Goal: Task Accomplishment & Management: Manage account settings

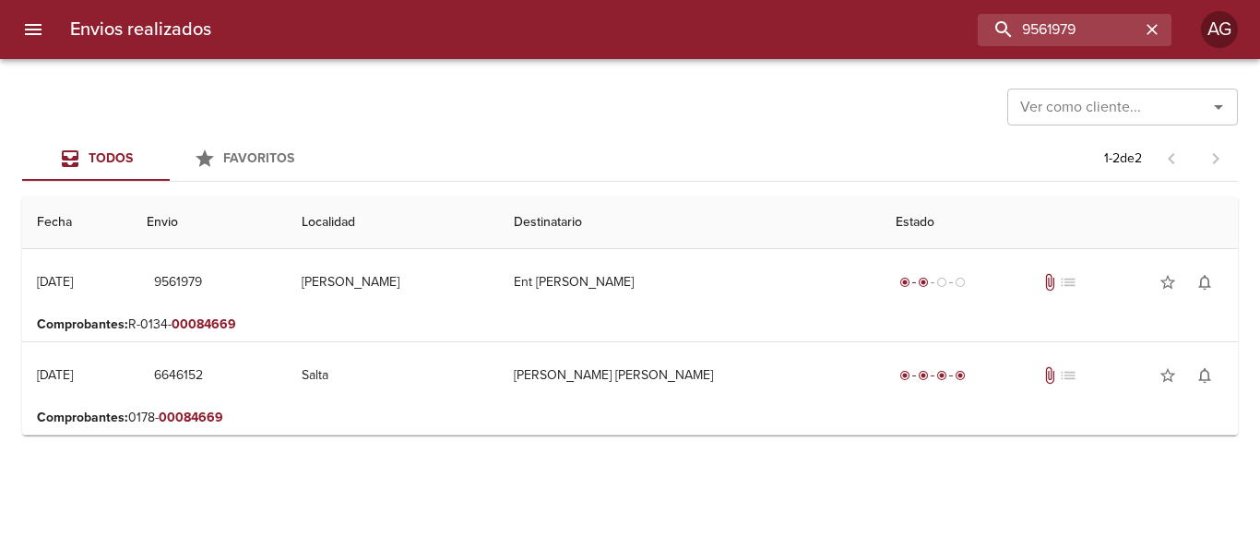
click at [1060, 32] on input "9561979" at bounding box center [1059, 30] width 162 height 32
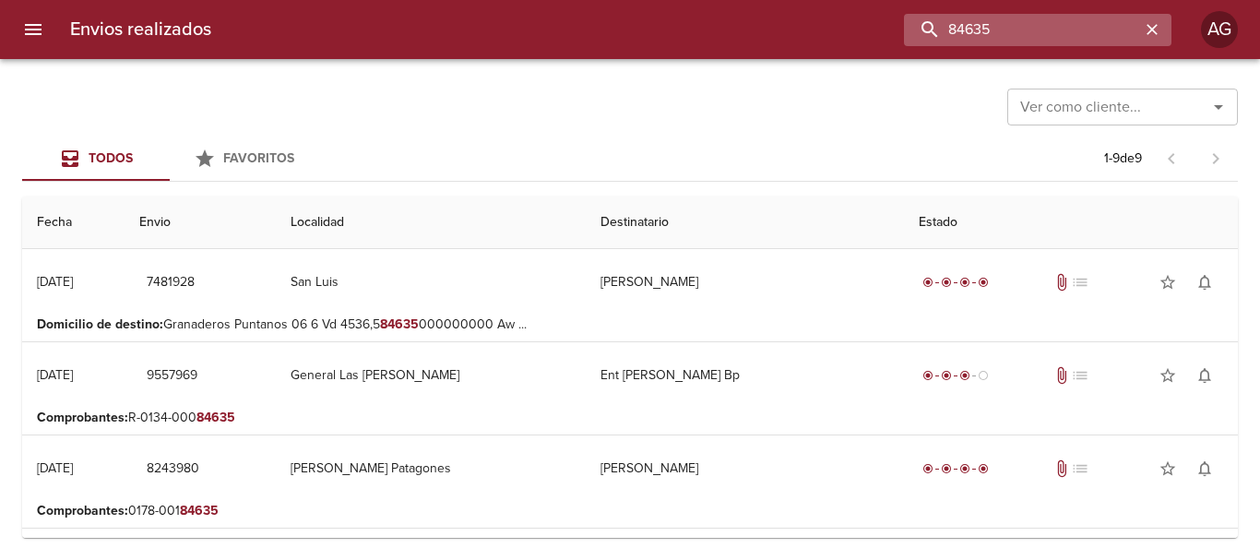
click at [1035, 35] on input "84635" at bounding box center [1022, 30] width 236 height 32
click at [1035, 35] on input "9557969" at bounding box center [1022, 30] width 236 height 32
type input "9557969"
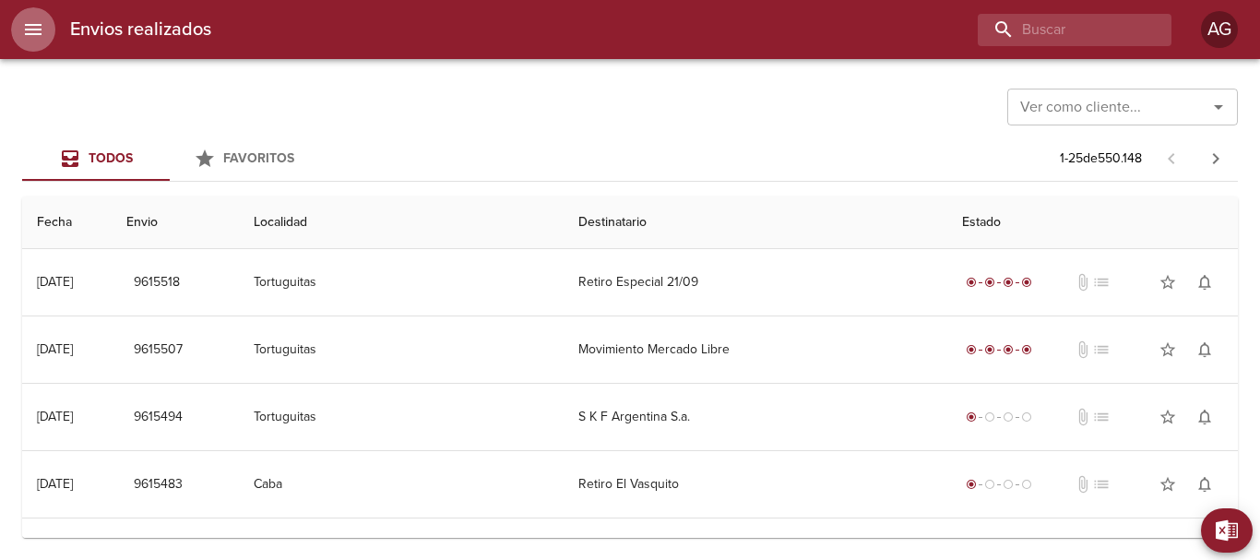
click at [44, 37] on button "menu" at bounding box center [33, 29] width 44 height 44
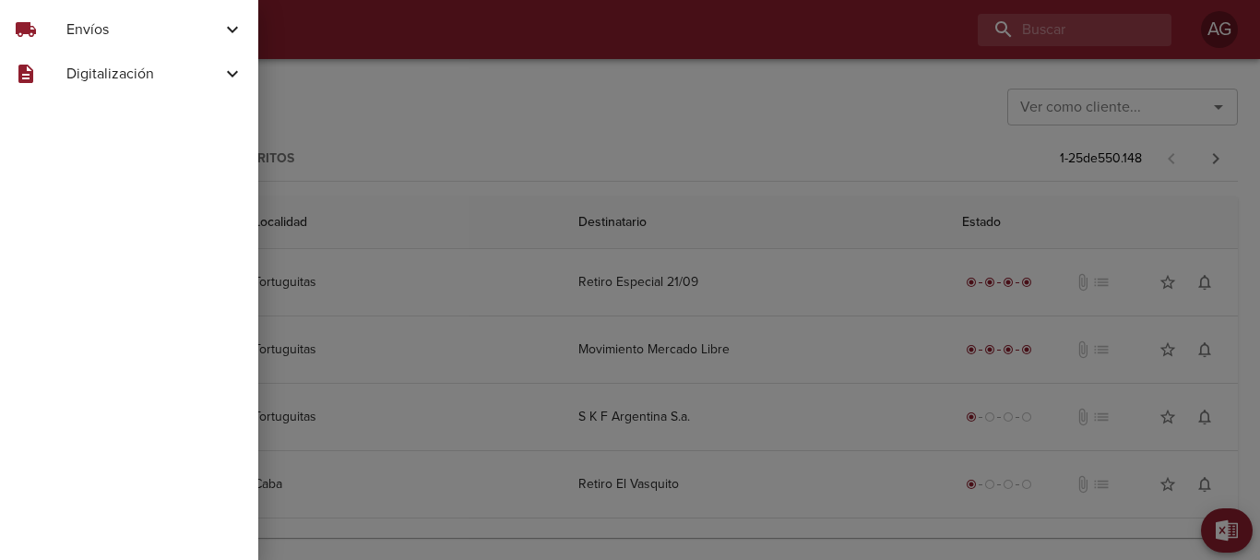
click at [78, 33] on span "Envíos" at bounding box center [143, 29] width 155 height 22
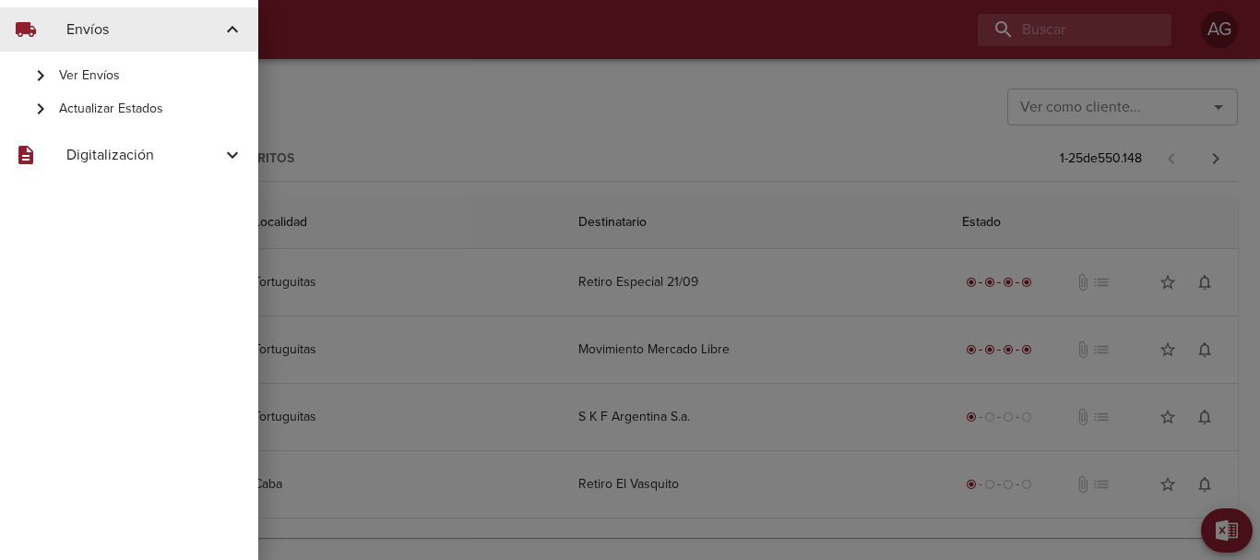
click at [102, 115] on span "Actualizar Estados" at bounding box center [151, 109] width 184 height 18
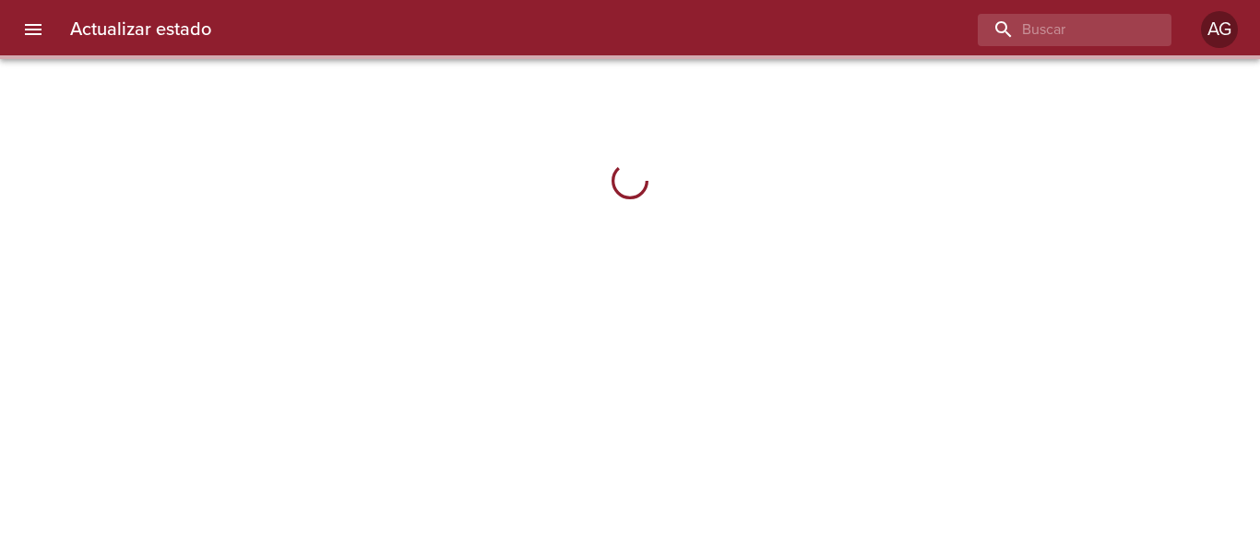
click at [43, 36] on icon "menu" at bounding box center [33, 29] width 22 height 22
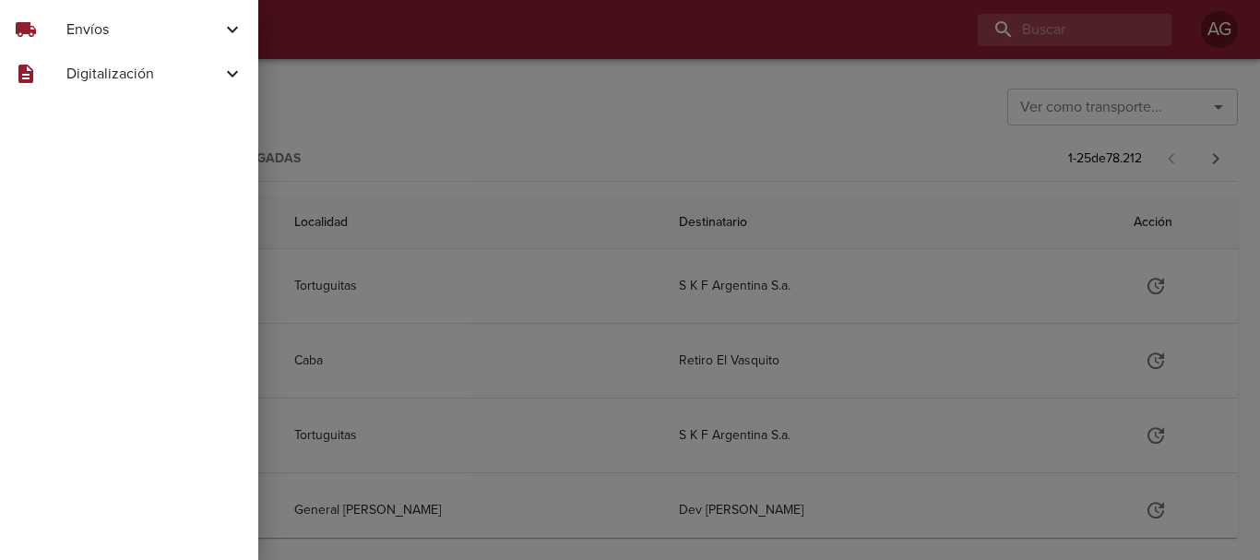
click at [375, 90] on div at bounding box center [630, 280] width 1260 height 560
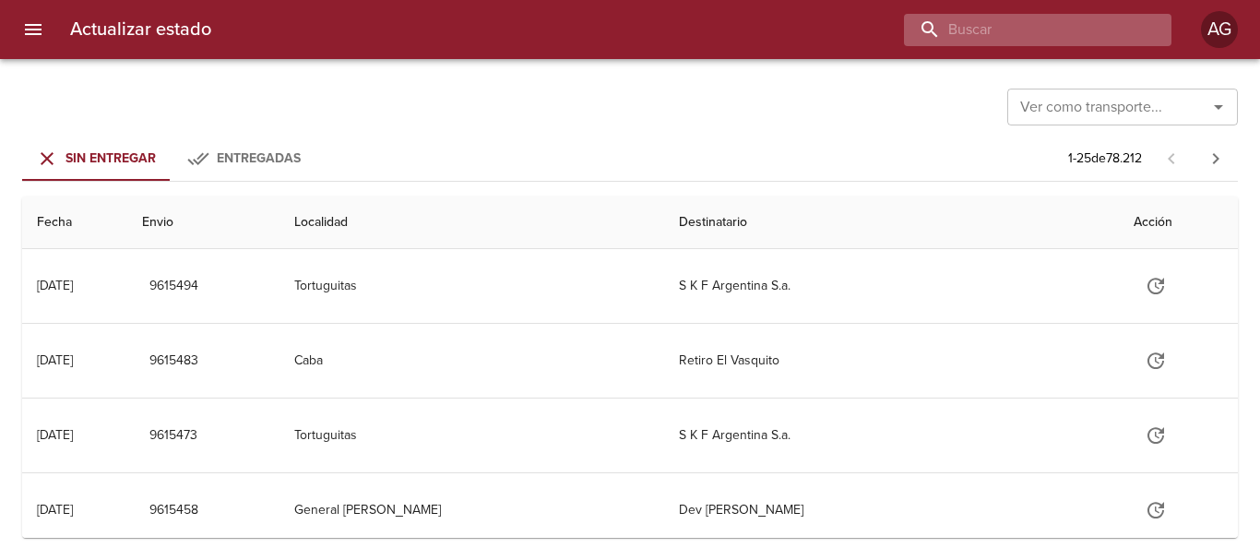
click at [1058, 24] on input "buscar" at bounding box center [1022, 30] width 236 height 32
paste input "9594184"
type input "9594184"
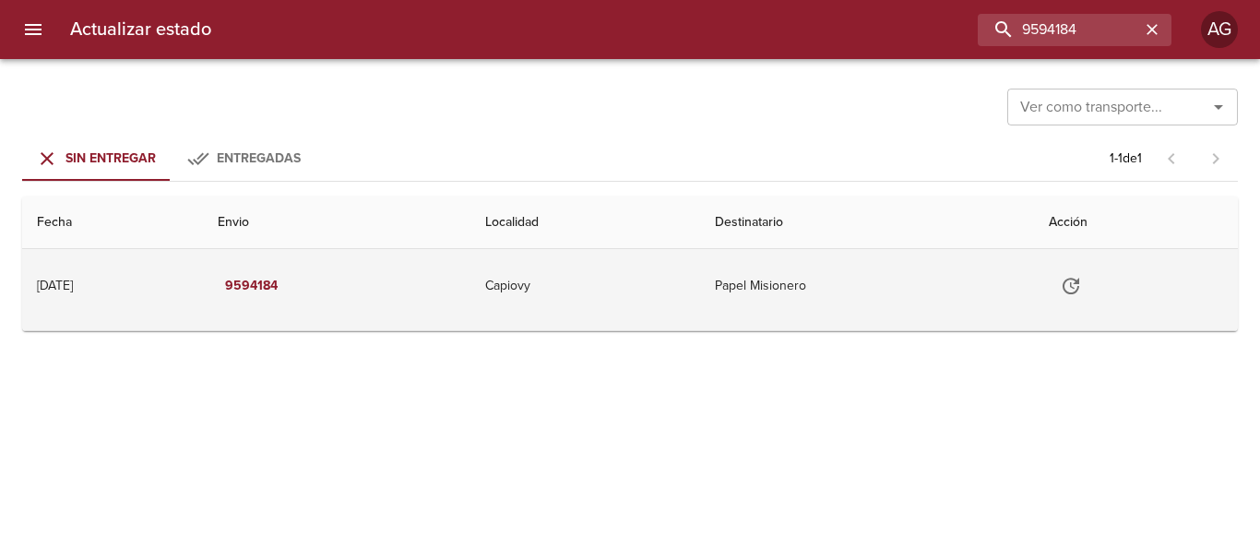
click at [1079, 293] on icon "Tabla de envíos del cliente" at bounding box center [1070, 286] width 17 height 17
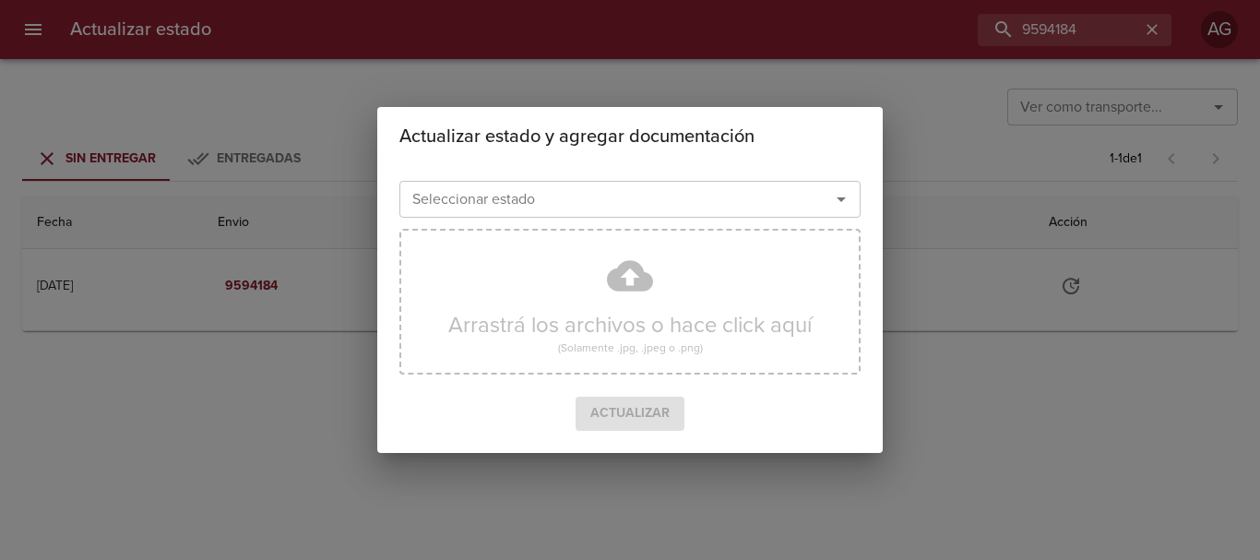
click at [752, 204] on input "Seleccionar estado" at bounding box center [603, 199] width 396 height 26
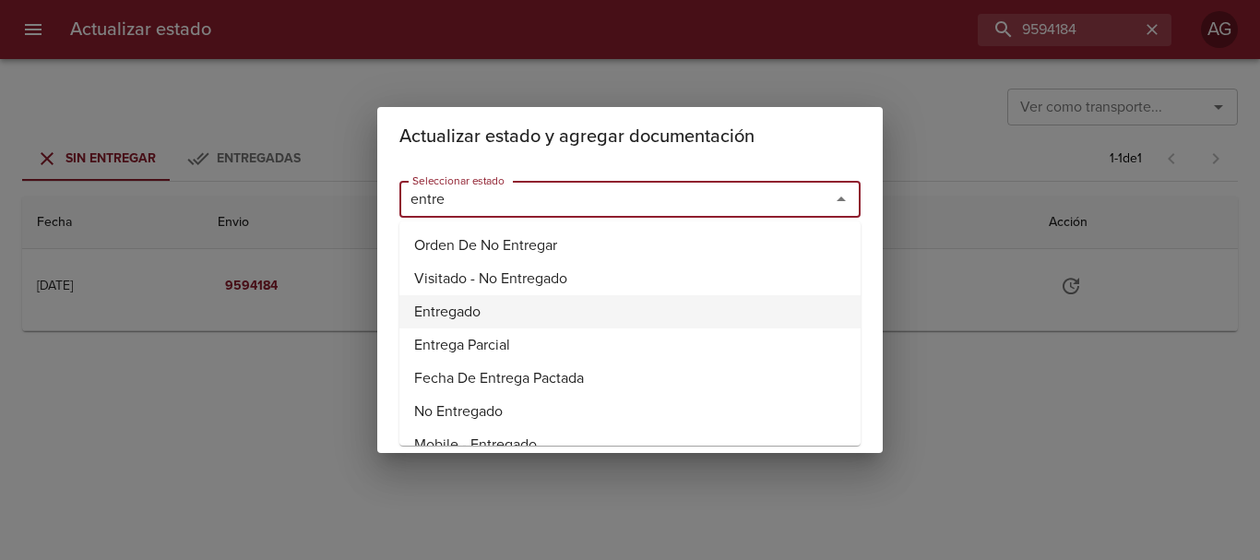
click at [455, 314] on li "Entregado" at bounding box center [629, 311] width 461 height 33
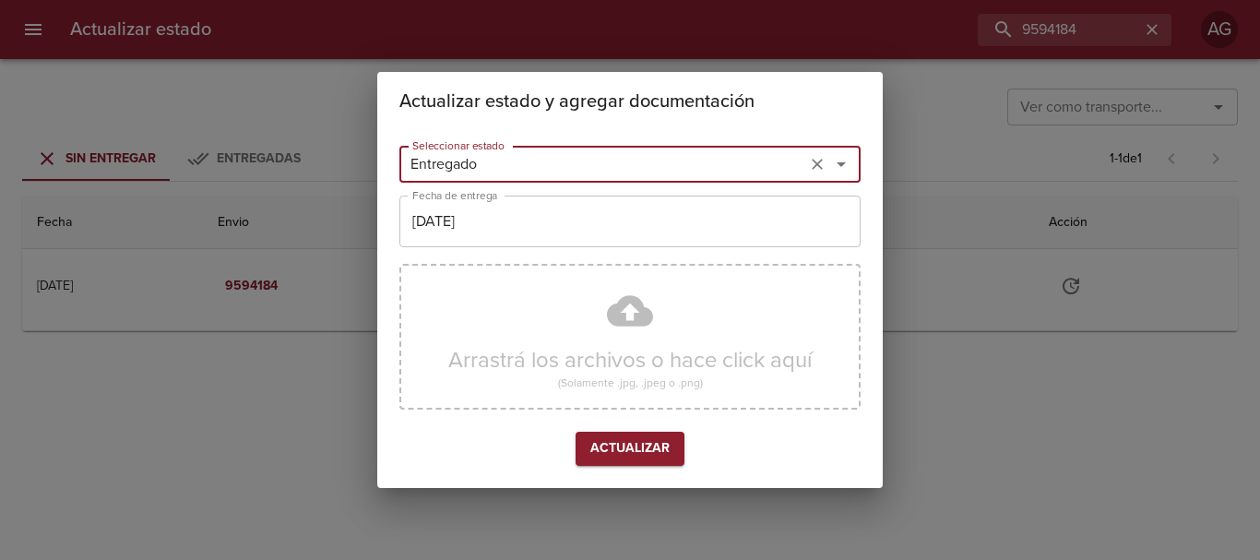
type input "Entregado"
click at [477, 231] on input "[DATE]" at bounding box center [629, 222] width 461 height 52
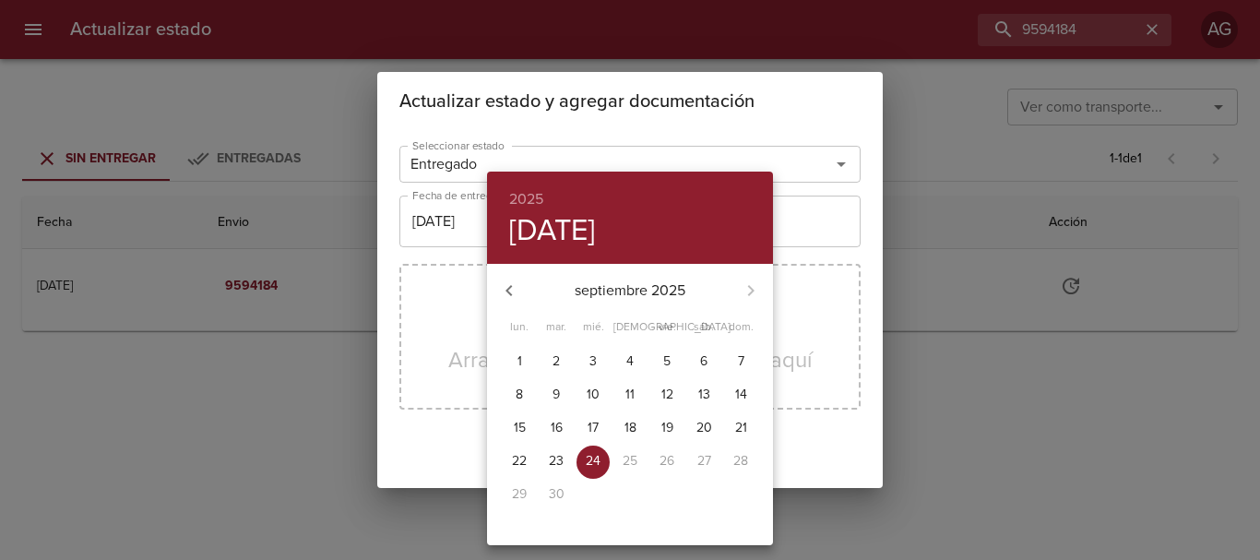
click at [555, 461] on p "23" at bounding box center [556, 461] width 15 height 18
type input "[DATE]"
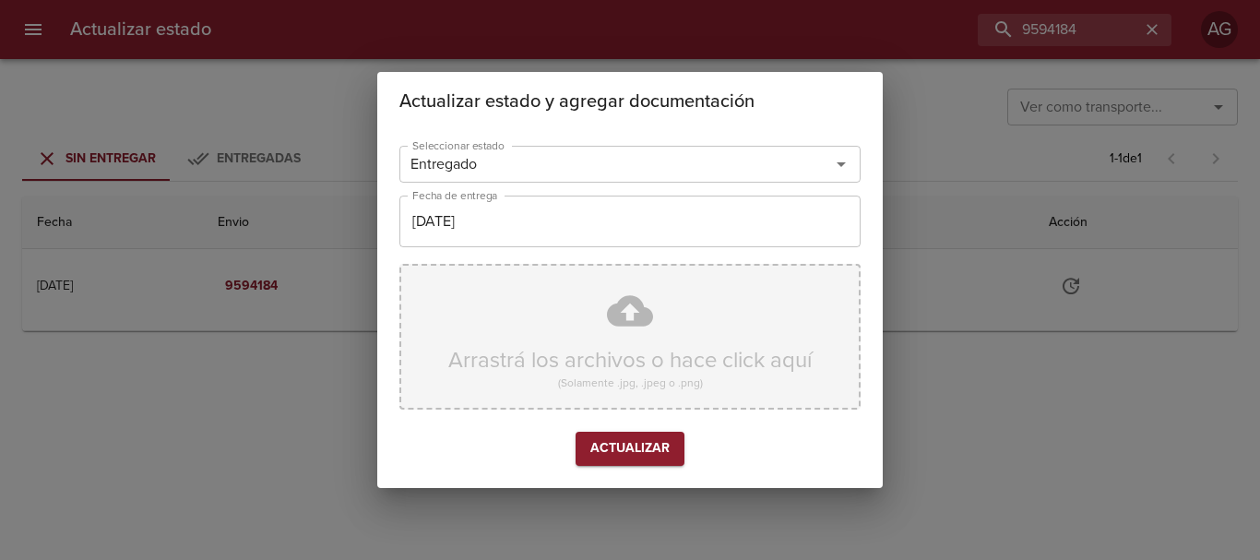
click at [569, 320] on div "Arrastrá los archivos o hace click aquí (Solamente .jpg, .jpeg o .png)" at bounding box center [629, 337] width 461 height 146
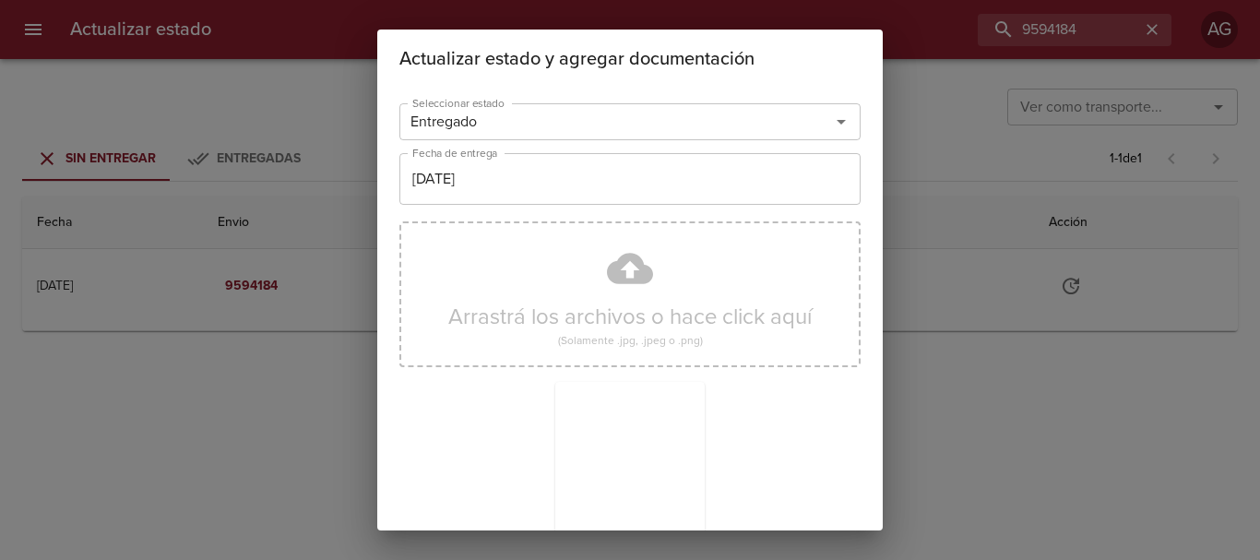
scroll to position [165, 0]
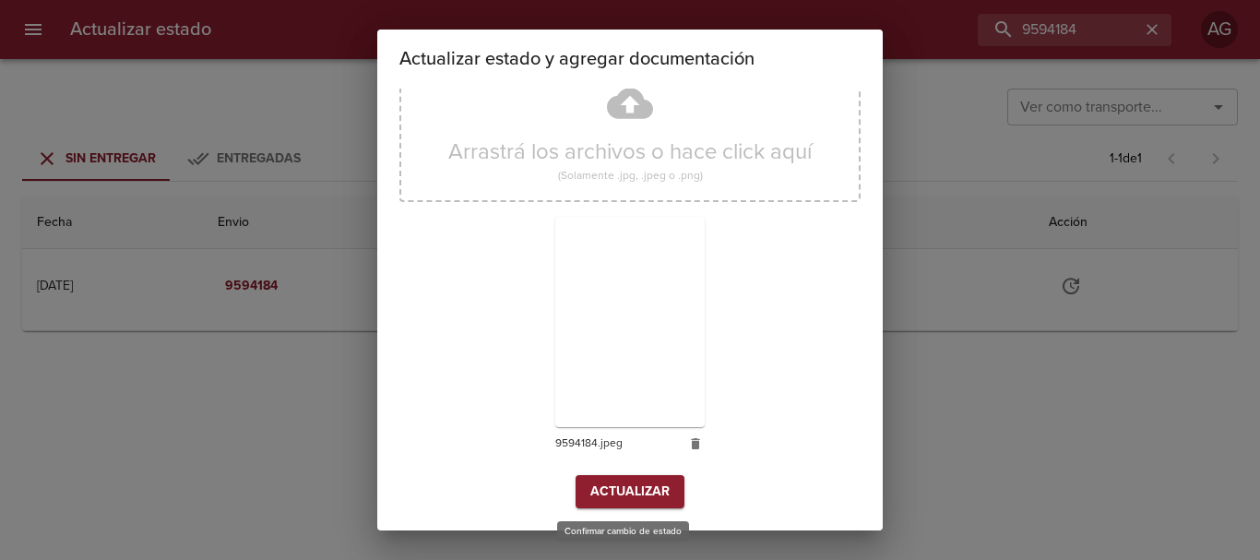
click at [656, 500] on span "Actualizar" at bounding box center [629, 491] width 79 height 23
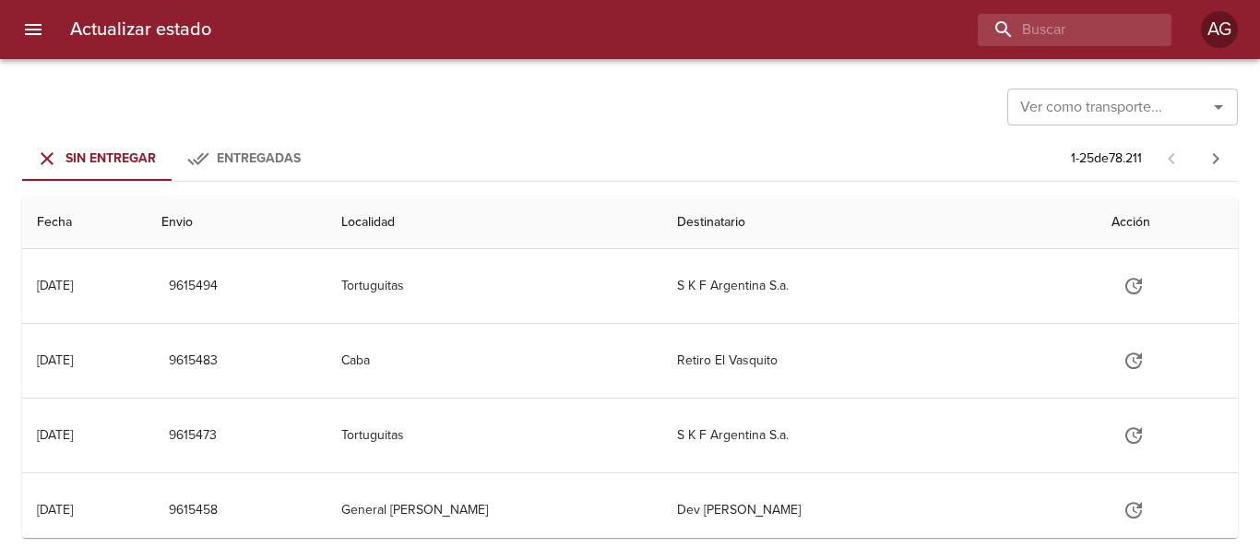
click at [29, 43] on button "menu" at bounding box center [33, 29] width 44 height 44
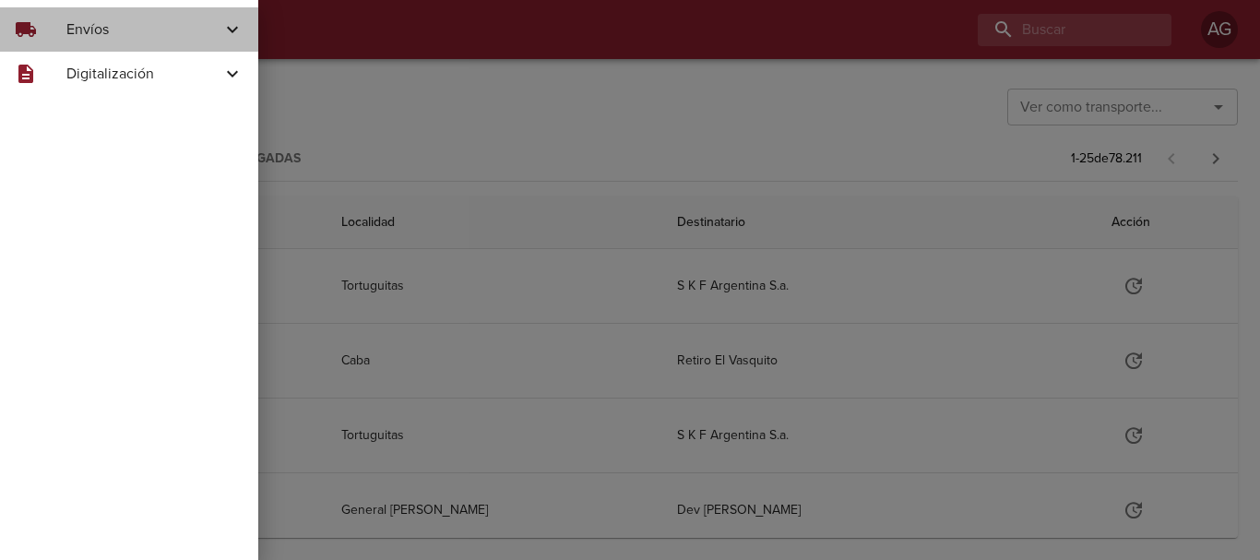
click at [83, 39] on span "Envíos" at bounding box center [143, 29] width 155 height 22
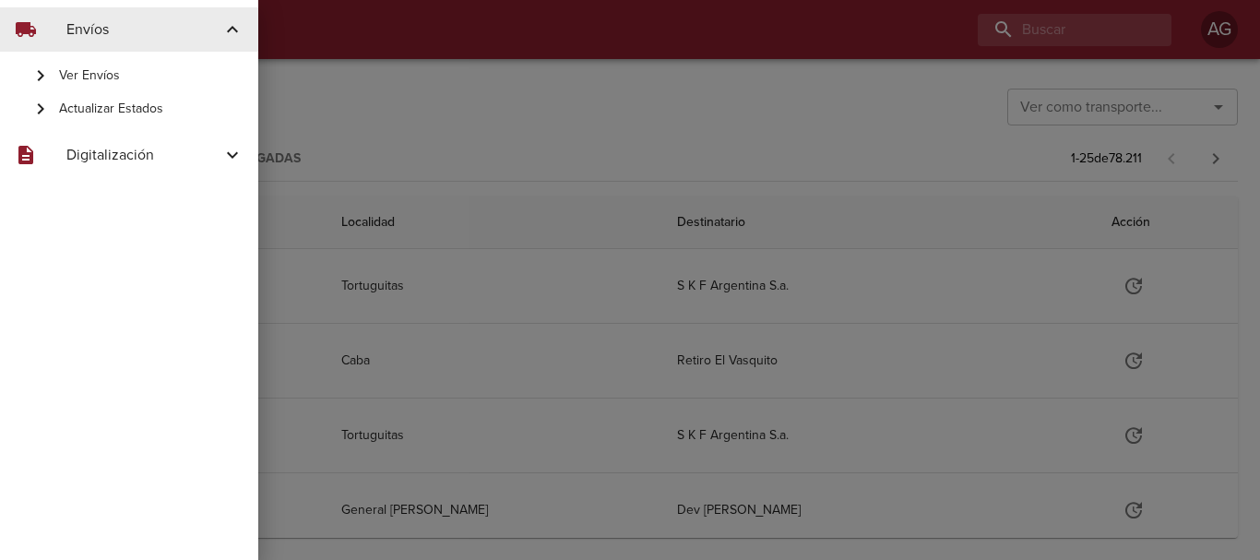
click at [101, 79] on span "Ver Envíos" at bounding box center [151, 75] width 184 height 18
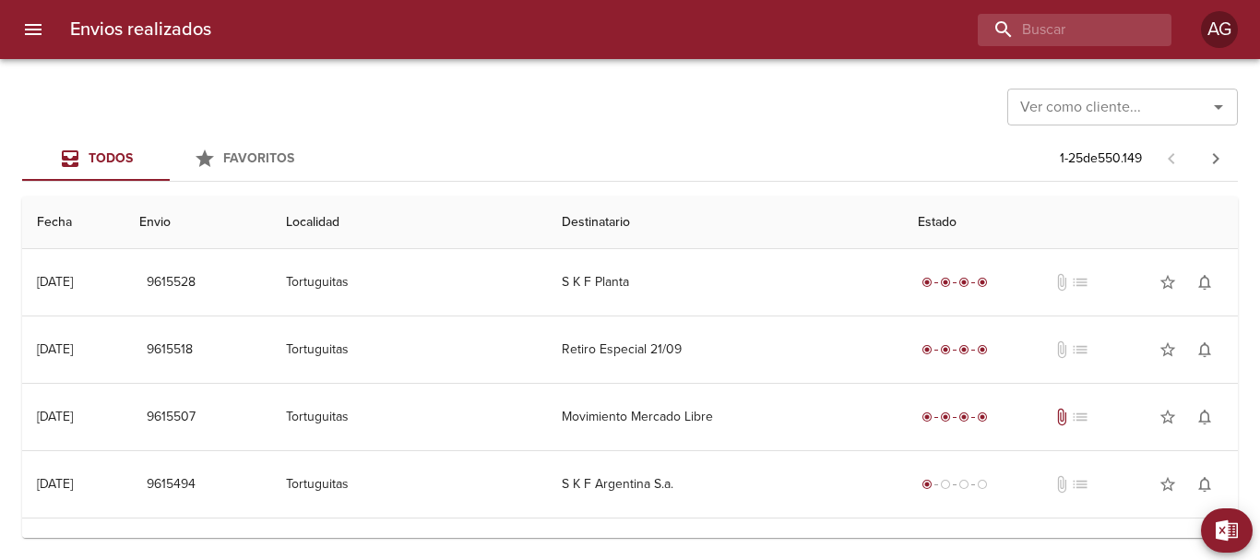
click at [555, 119] on div "Ver como cliente... Ver como cliente..." at bounding box center [630, 105] width 1216 height 48
